Goal: Use online tool/utility: Utilize a website feature to perform a specific function

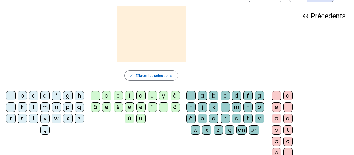
scroll to position [17, 0]
click at [50, 97] on div "d" at bounding box center [44, 95] width 9 height 9
click at [154, 94] on div "u" at bounding box center [152, 95] width 9 height 9
click at [38, 117] on div "t" at bounding box center [33, 118] width 9 height 9
click at [105, 94] on div "a" at bounding box center [106, 95] width 9 height 9
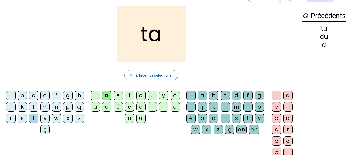
click at [118, 95] on div "e" at bounding box center [118, 95] width 9 height 9
click at [50, 95] on div "d" at bounding box center [44, 95] width 9 height 9
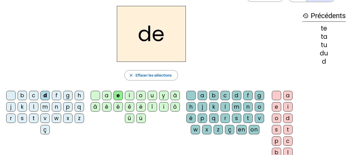
click at [16, 108] on div "j" at bounding box center [10, 106] width 9 height 9
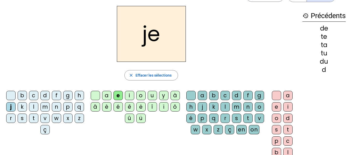
click at [50, 107] on div "m" at bounding box center [44, 106] width 9 height 9
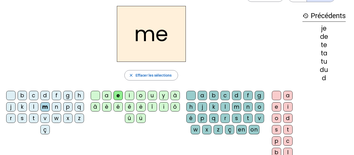
click at [104, 98] on div "a" at bounding box center [106, 95] width 9 height 9
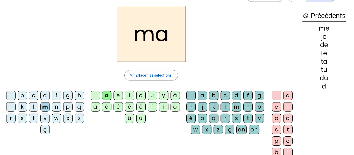
click at [230, 103] on div "l" at bounding box center [225, 106] width 9 height 9
